Goal: Find specific page/section: Find specific page/section

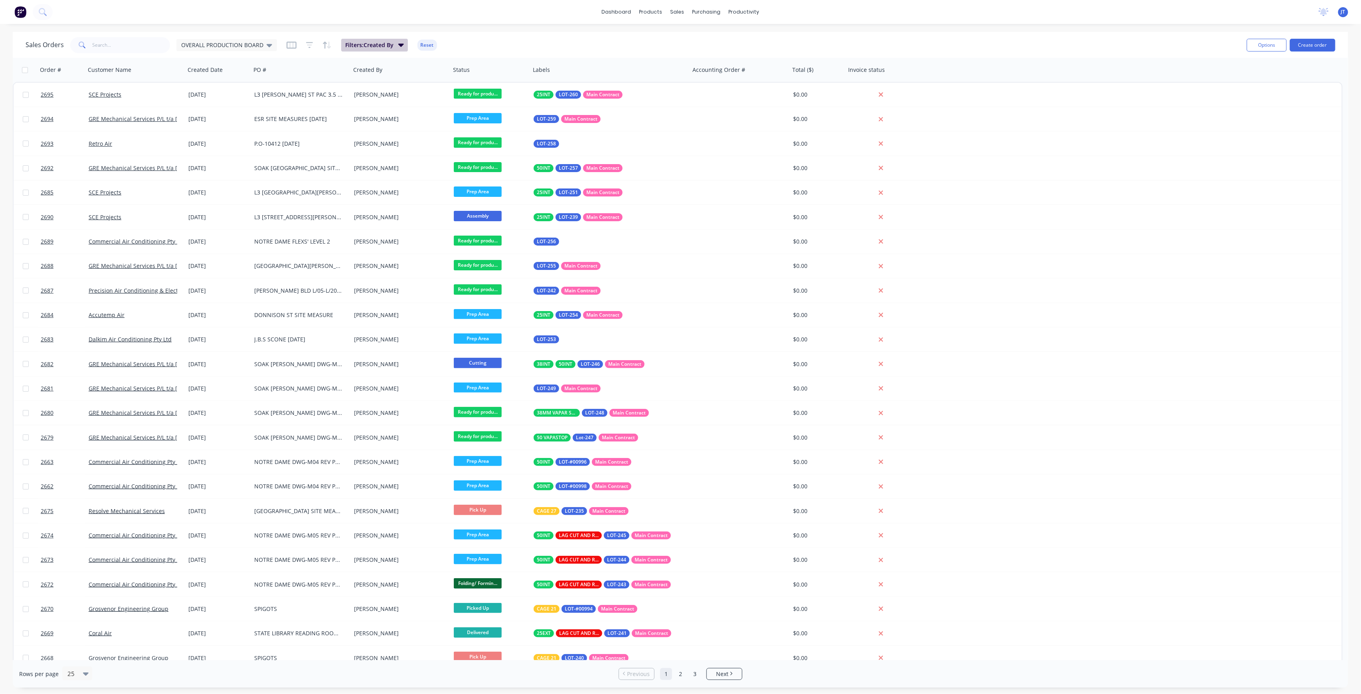
click at [373, 42] on div "Sales Orders OVERALL PRODUCTION BOARD Filters: Created By Reset" at bounding box center [633, 45] width 1215 height 20
click at [376, 43] on span "Filters: Created By" at bounding box center [369, 45] width 48 height 8
click at [264, 55] on div "Sales Orders OVERALL PRODUCTION BOARD Filters: Created By Reset Options Create …" at bounding box center [680, 45] width 1335 height 26
click at [262, 48] on div "OVERALL PRODUCTION BOARD" at bounding box center [226, 45] width 91 height 7
click at [249, 111] on button "None" at bounding box center [224, 112] width 91 height 9
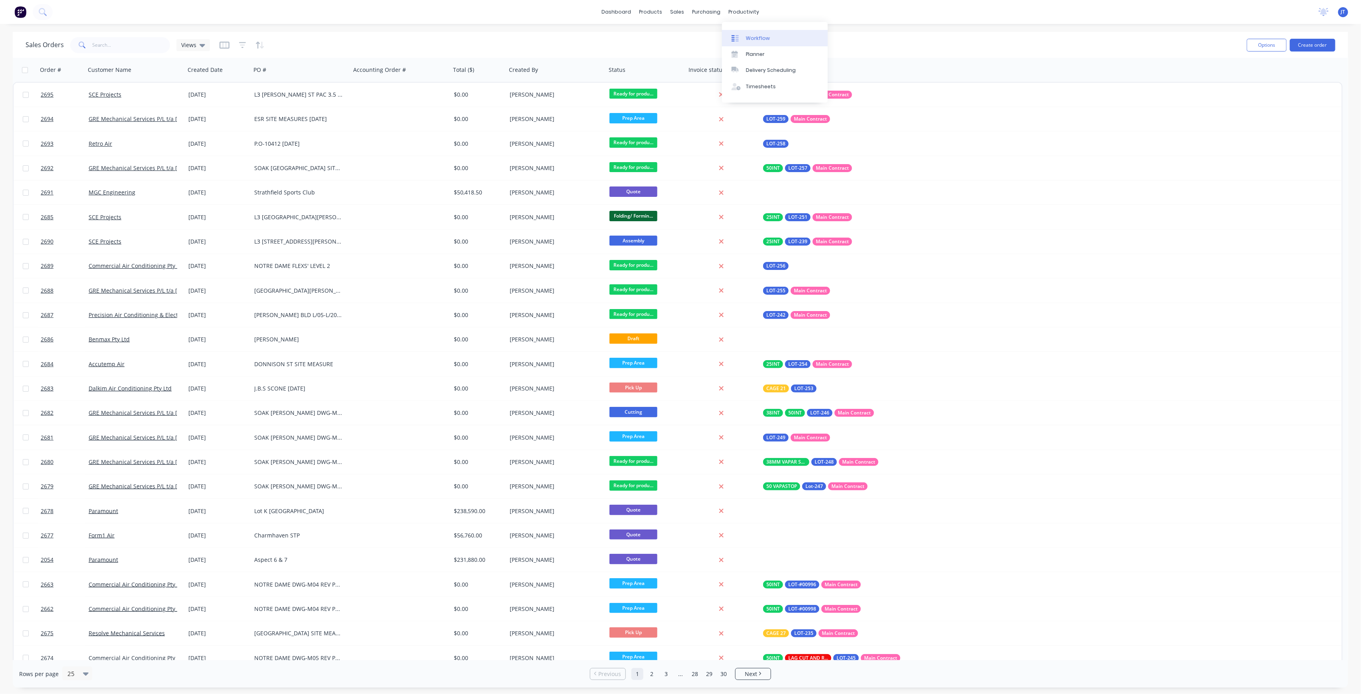
click at [758, 42] on link "Workflow" at bounding box center [775, 38] width 106 height 16
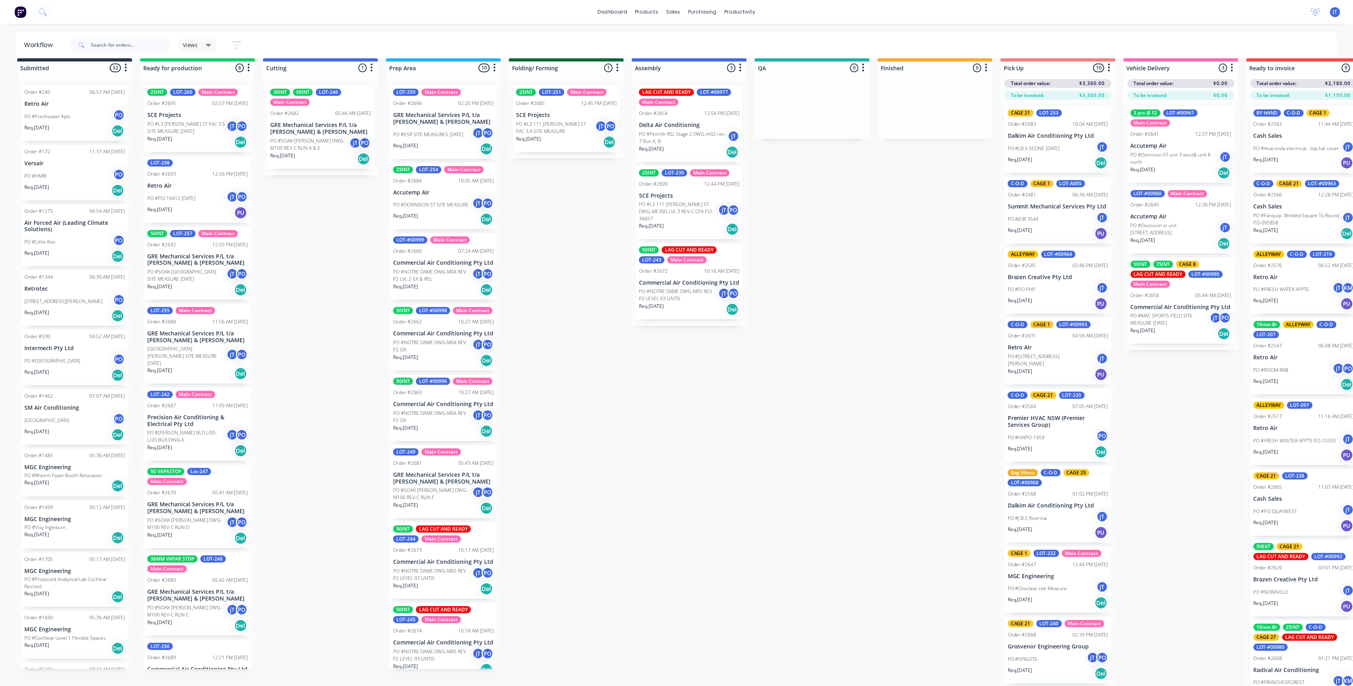
scroll to position [22, 0]
